Goal: Task Accomplishment & Management: Use online tool/utility

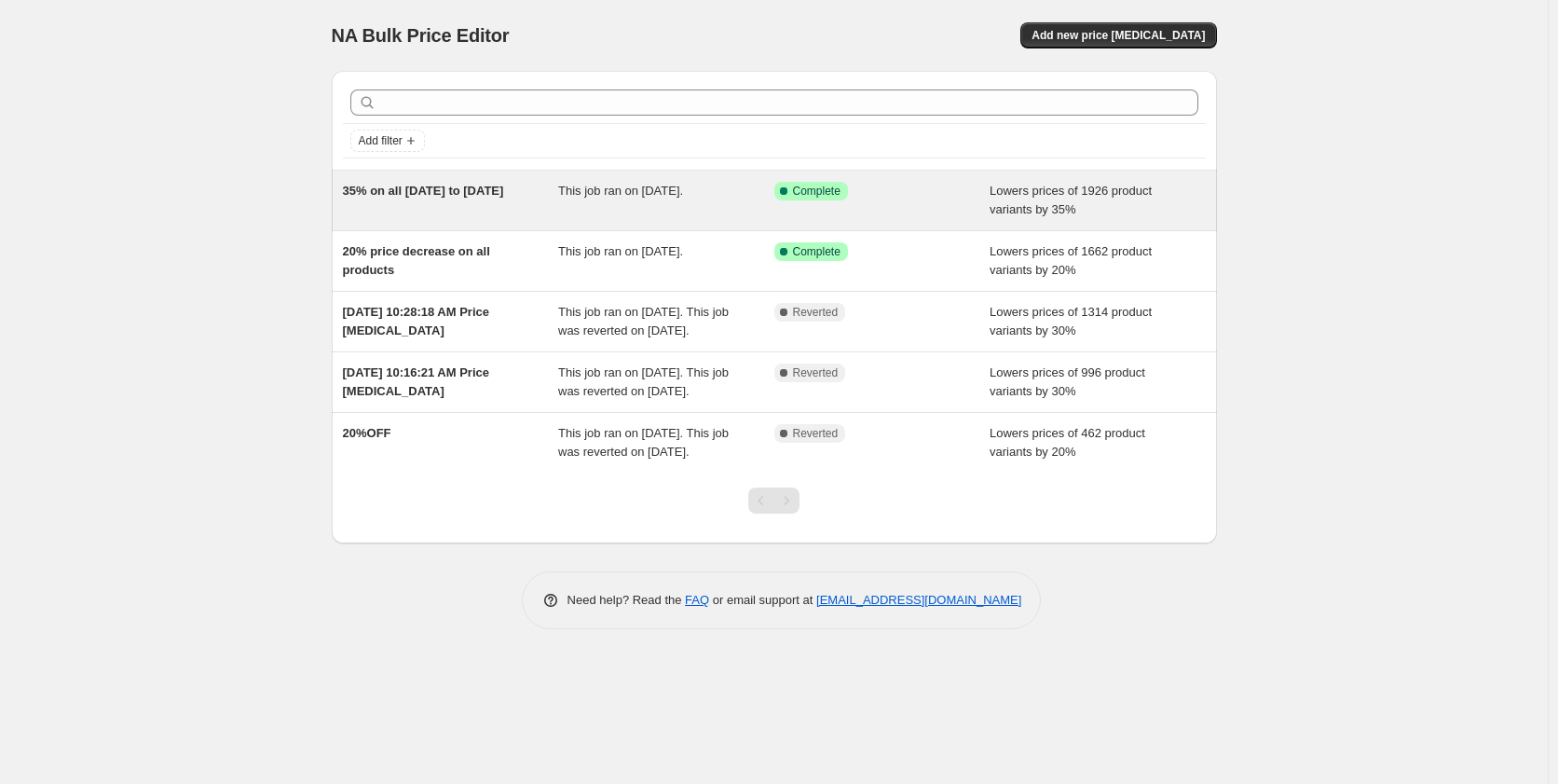
click at [483, 203] on div "35% on all [DATE] to [DATE]" at bounding box center [450, 200] width 216 height 37
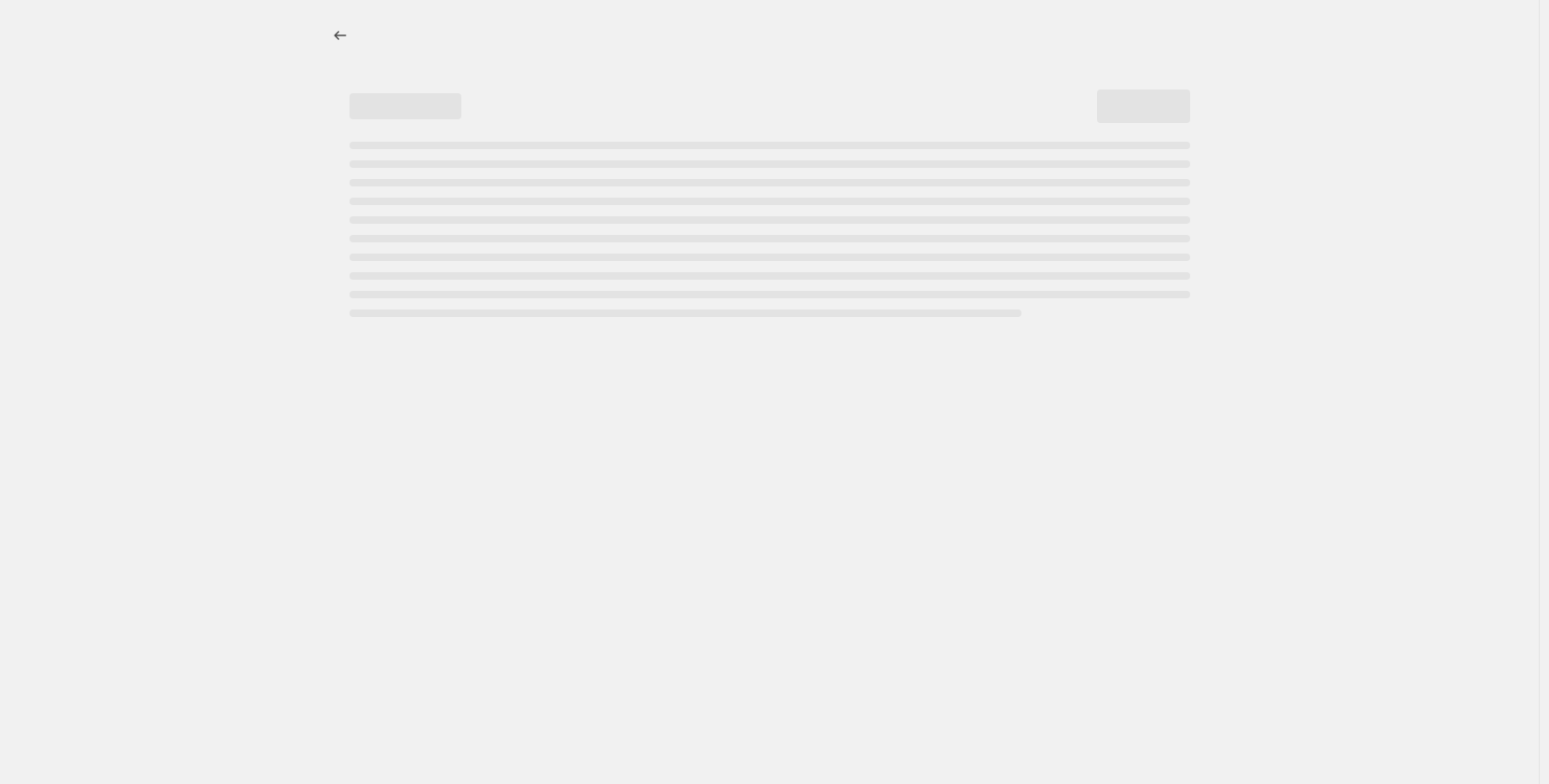
select select "percentage"
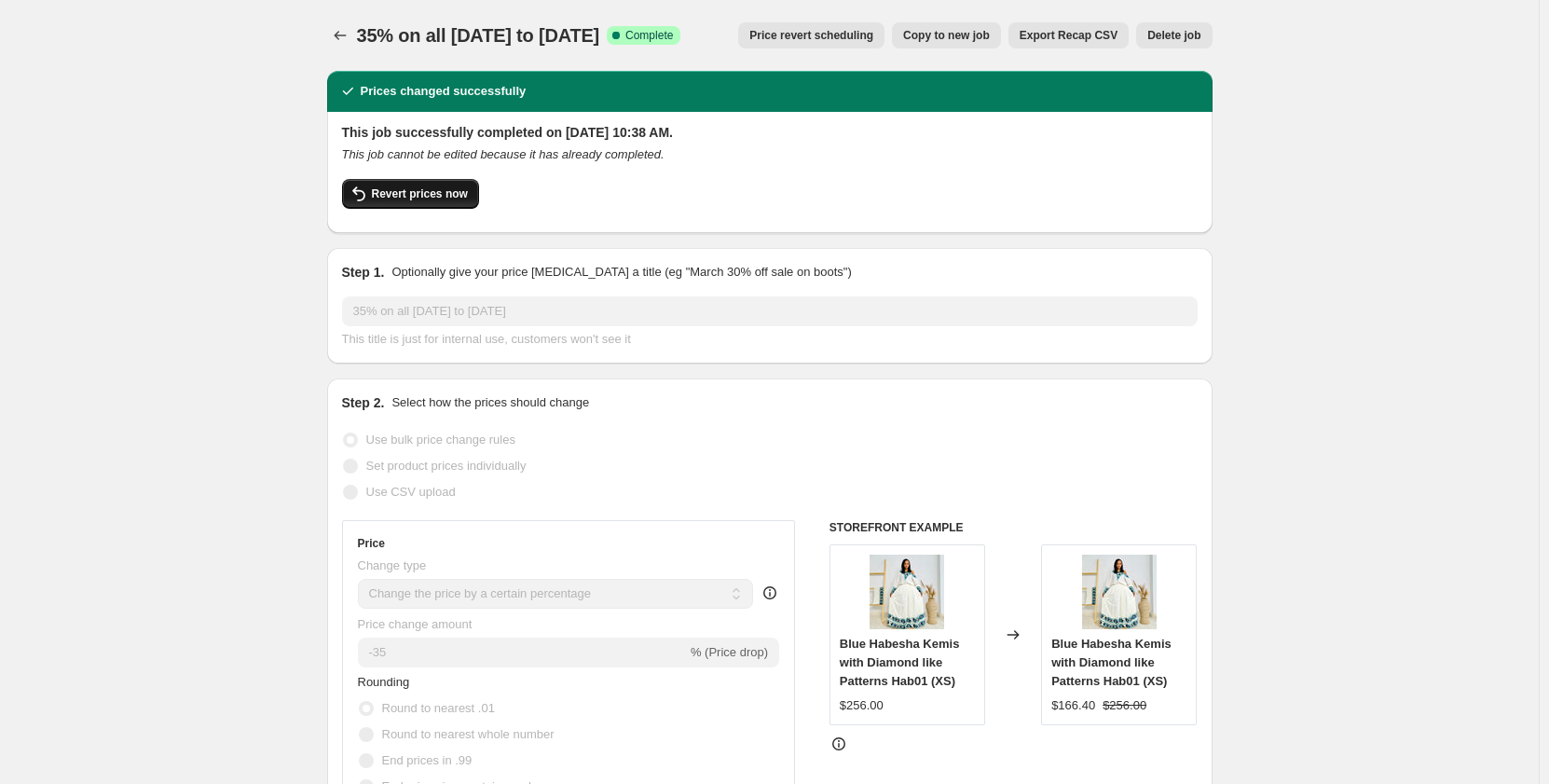
click at [424, 196] on span "Revert prices now" at bounding box center [420, 193] width 96 height 15
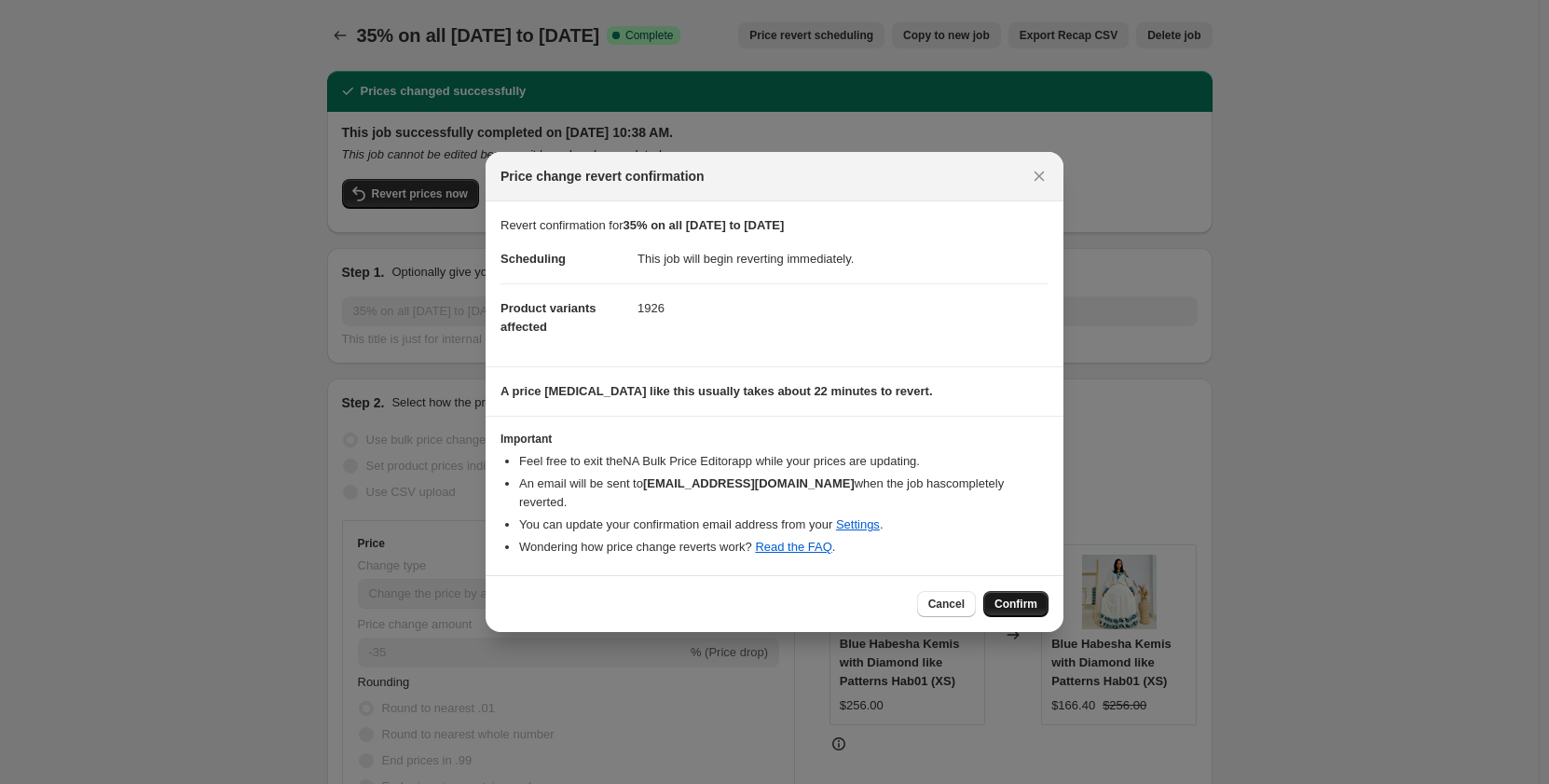
click at [1034, 597] on span "Confirm" at bounding box center [1016, 603] width 43 height 15
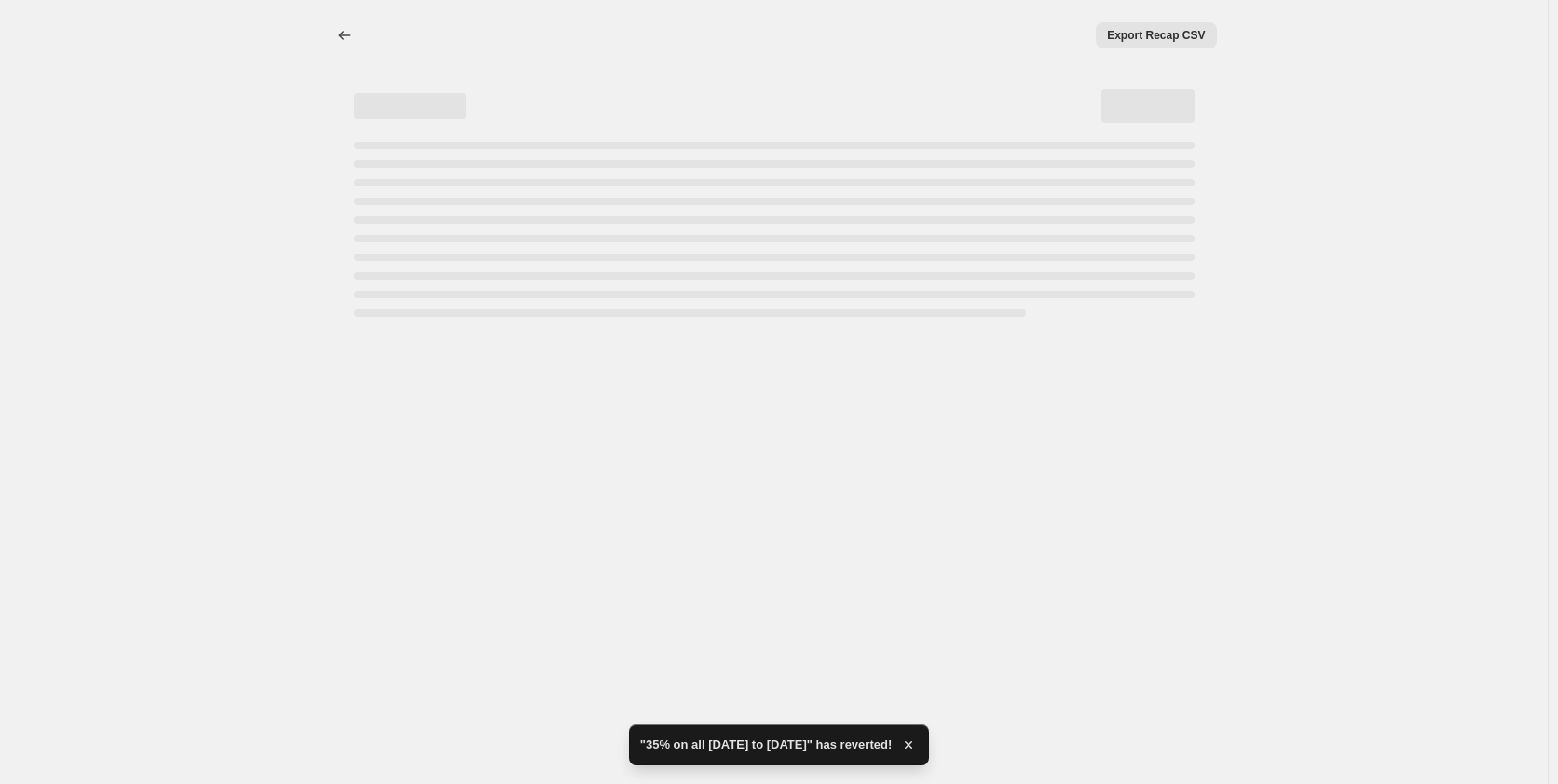
select select "percentage"
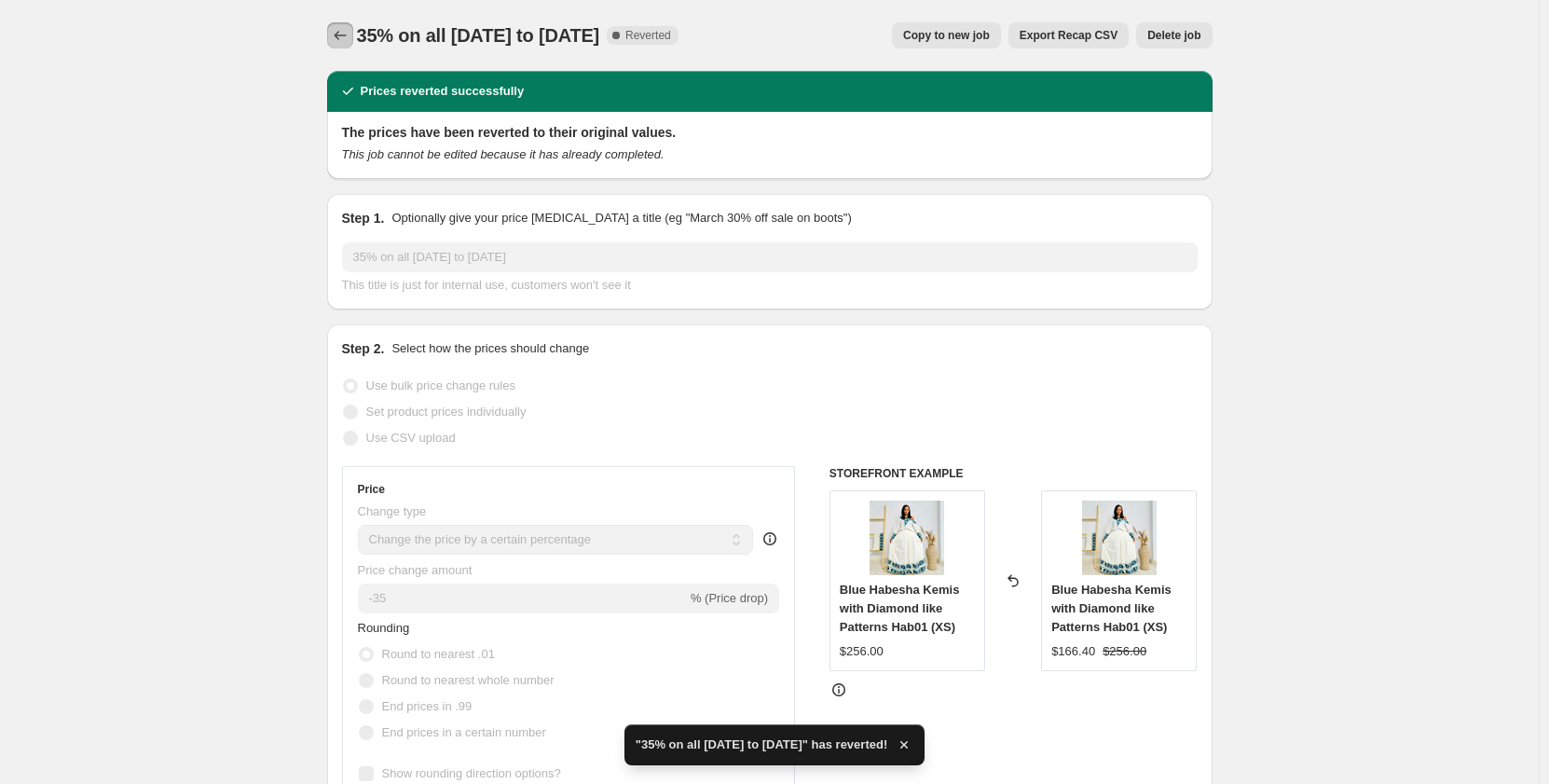
click at [350, 30] on icon "Price change jobs" at bounding box center [340, 35] width 19 height 19
